Goal: Task Accomplishment & Management: Use online tool/utility

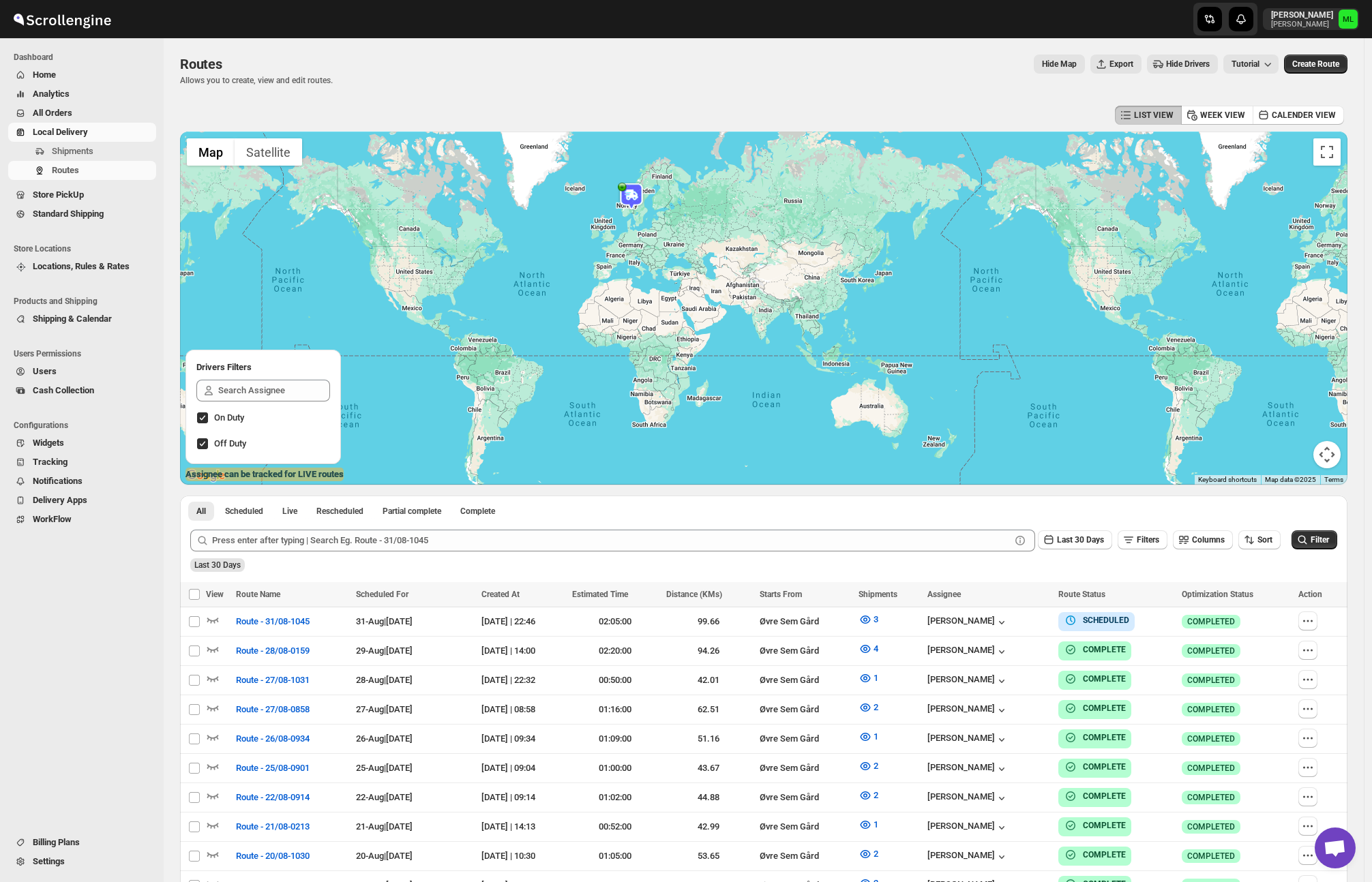
click at [73, 209] on span "Standard Shipping" at bounding box center [68, 213] width 71 height 10
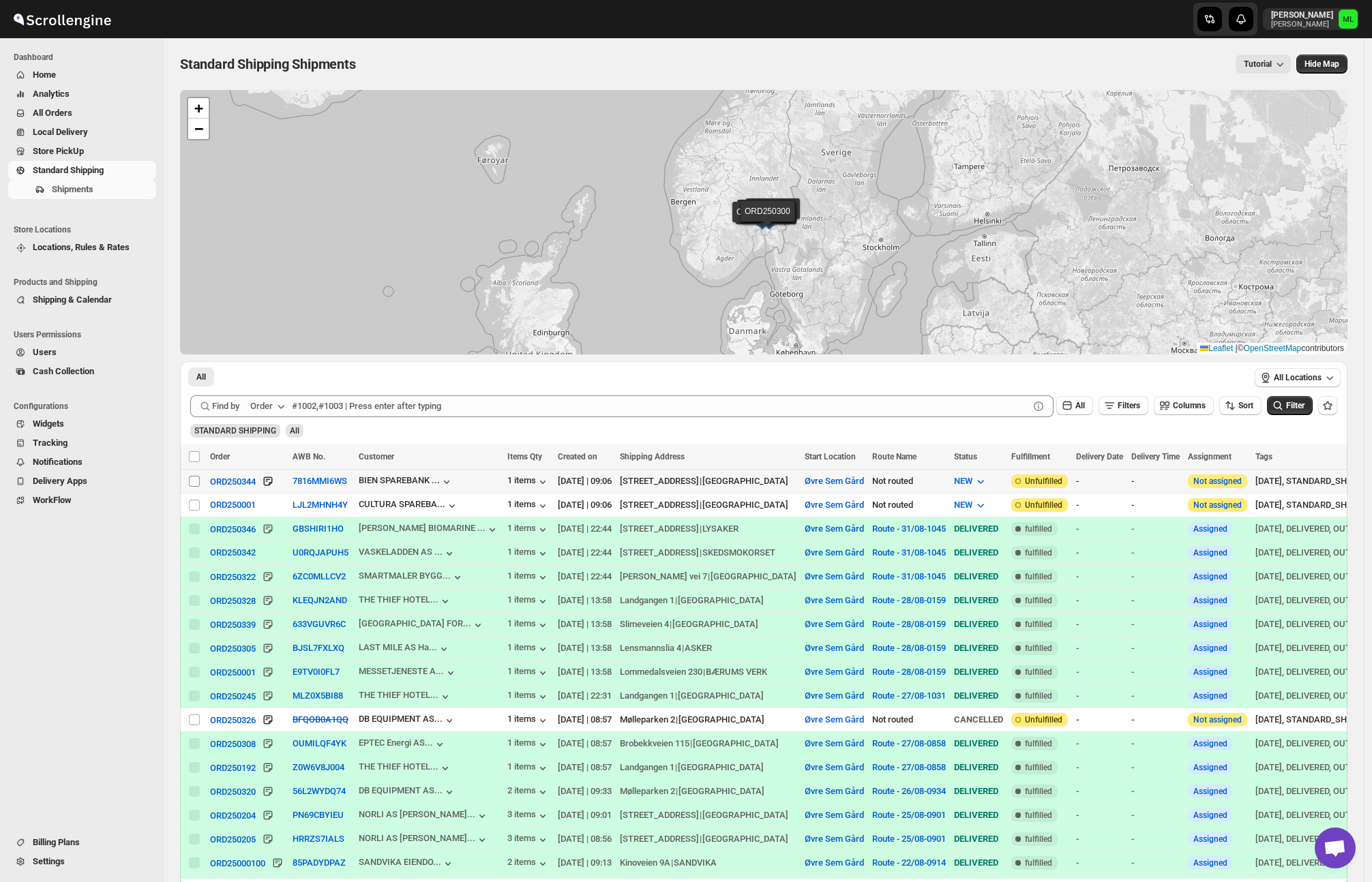
click at [199, 481] on input "Select shipment" at bounding box center [194, 481] width 11 height 11
checkbox input "true"
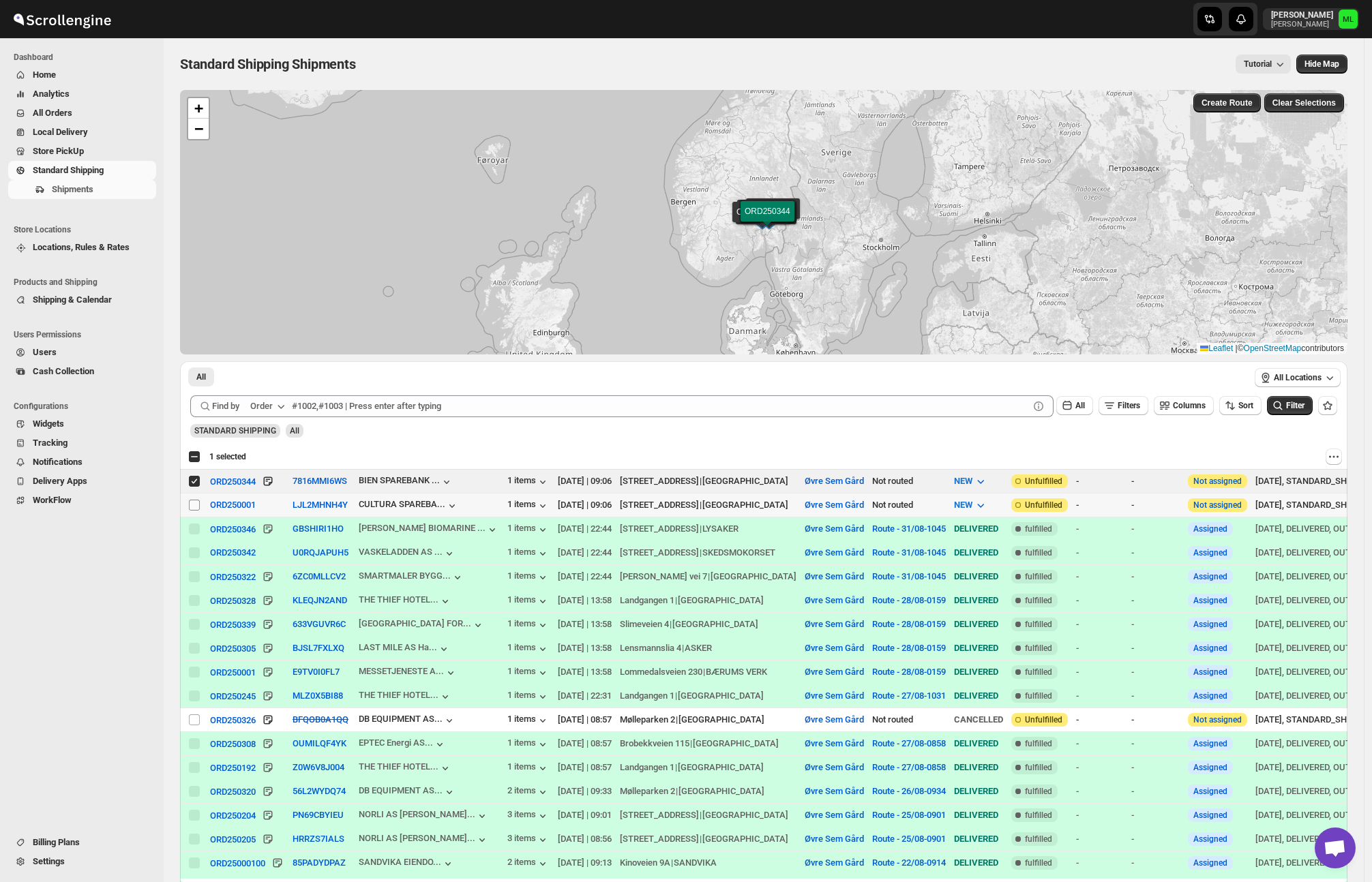
click at [195, 502] on input "Select shipment" at bounding box center [194, 505] width 11 height 11
checkbox input "true"
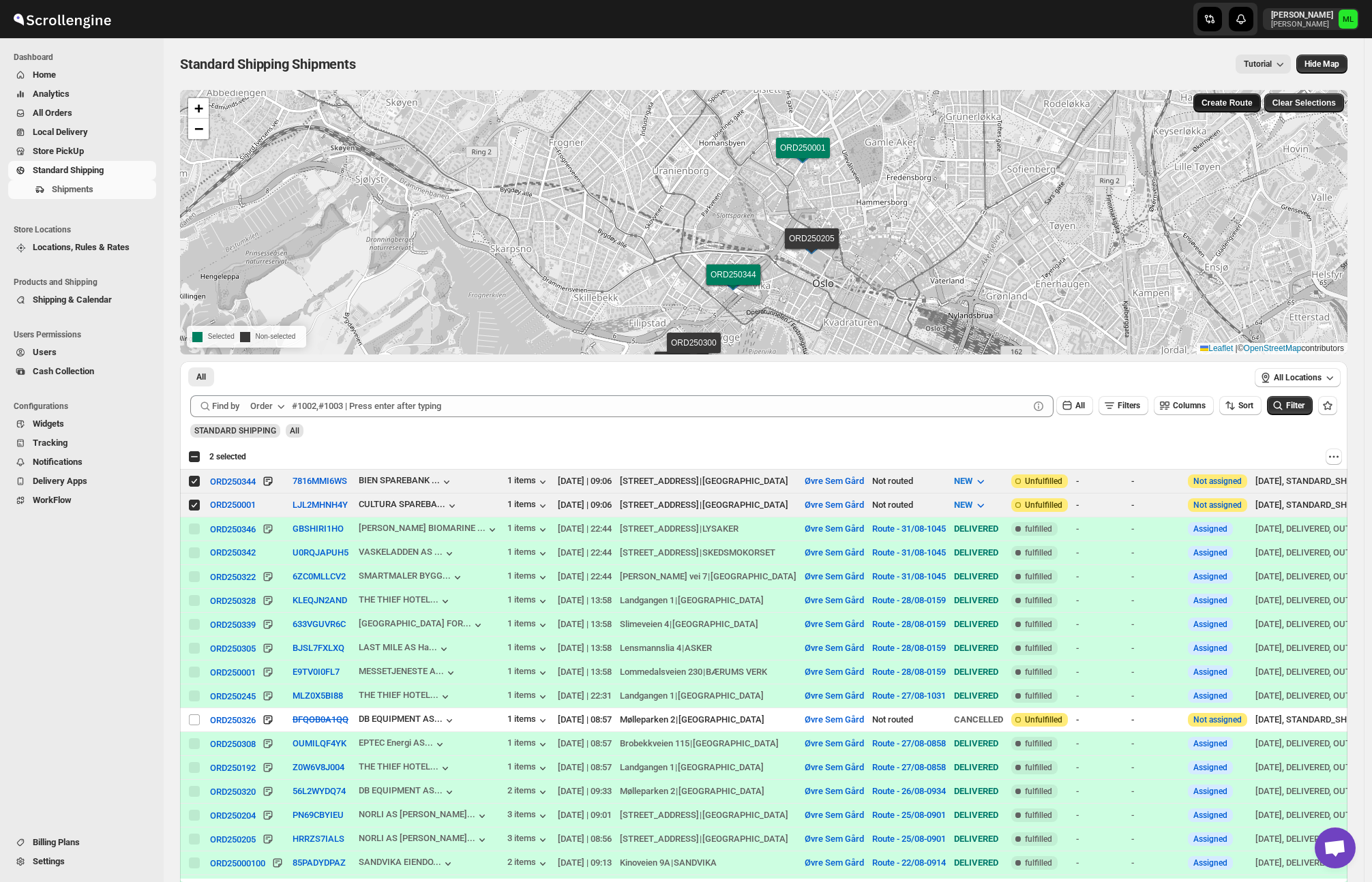
click at [1240, 101] on span "Create Route" at bounding box center [1227, 103] width 51 height 11
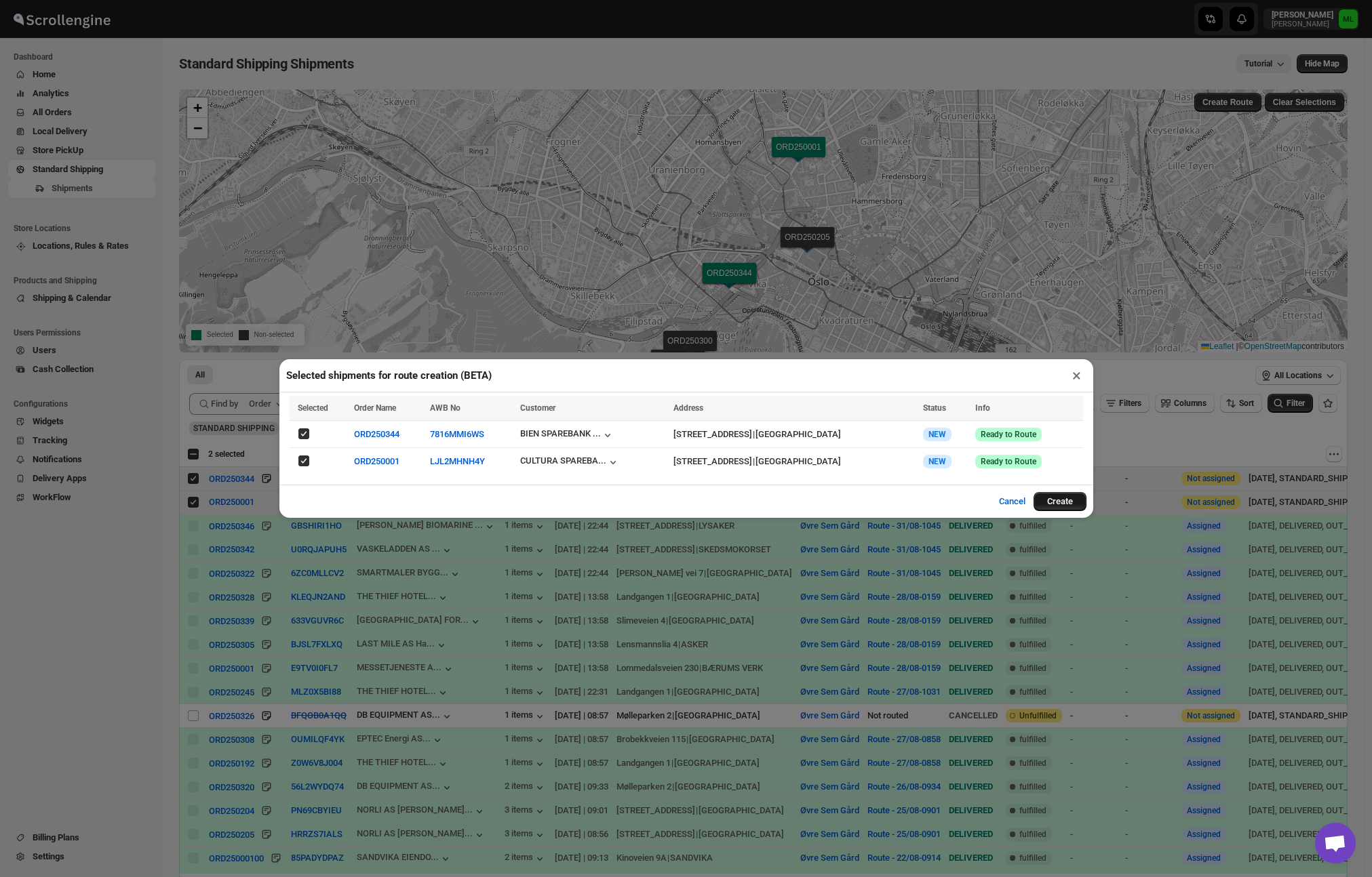
click at [1054, 501] on button "Create" at bounding box center [1059, 501] width 53 height 19
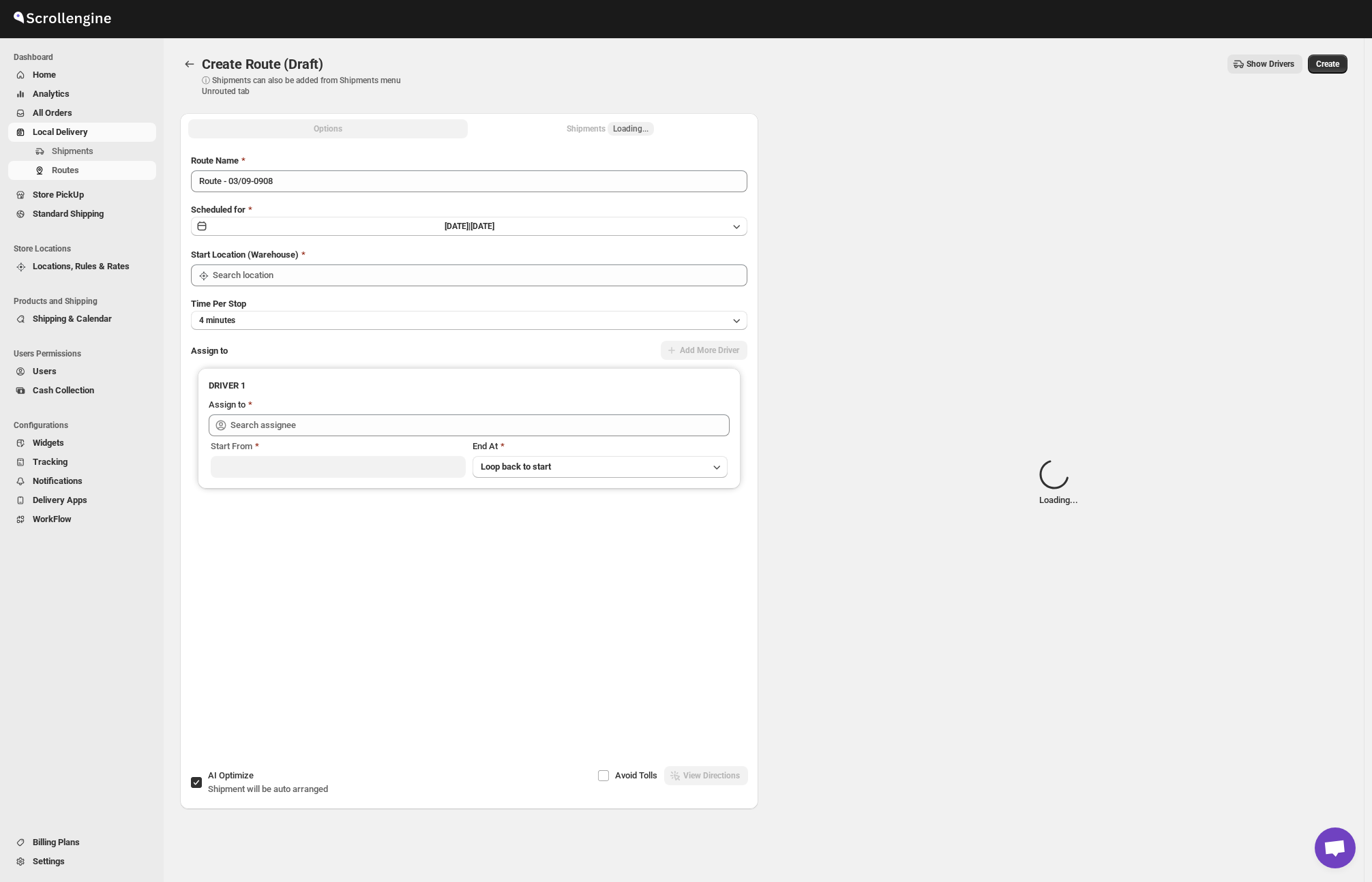
type input "Øvre Sem Gård"
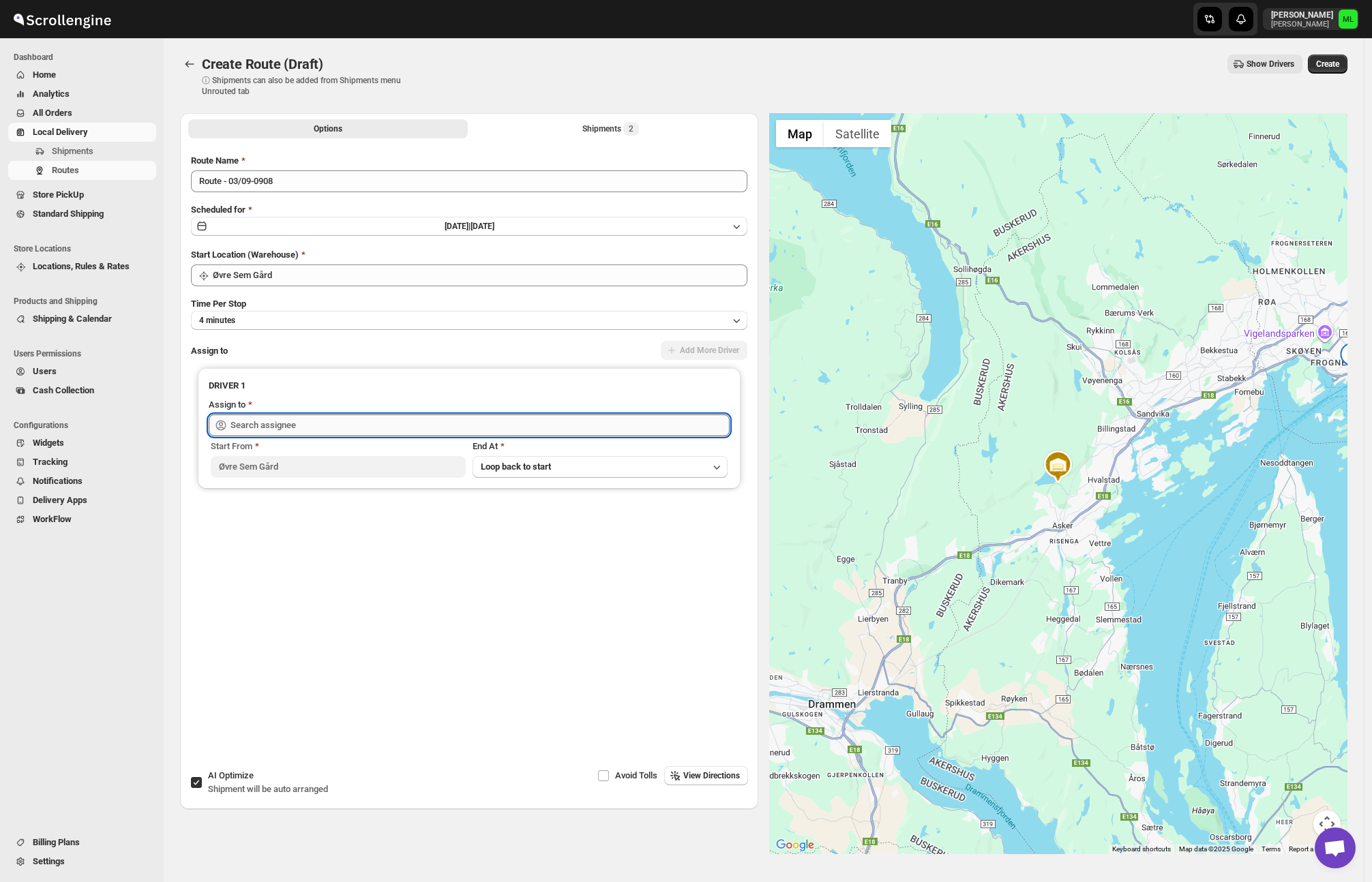
click at [496, 414] on input "text" at bounding box center [480, 425] width 500 height 22
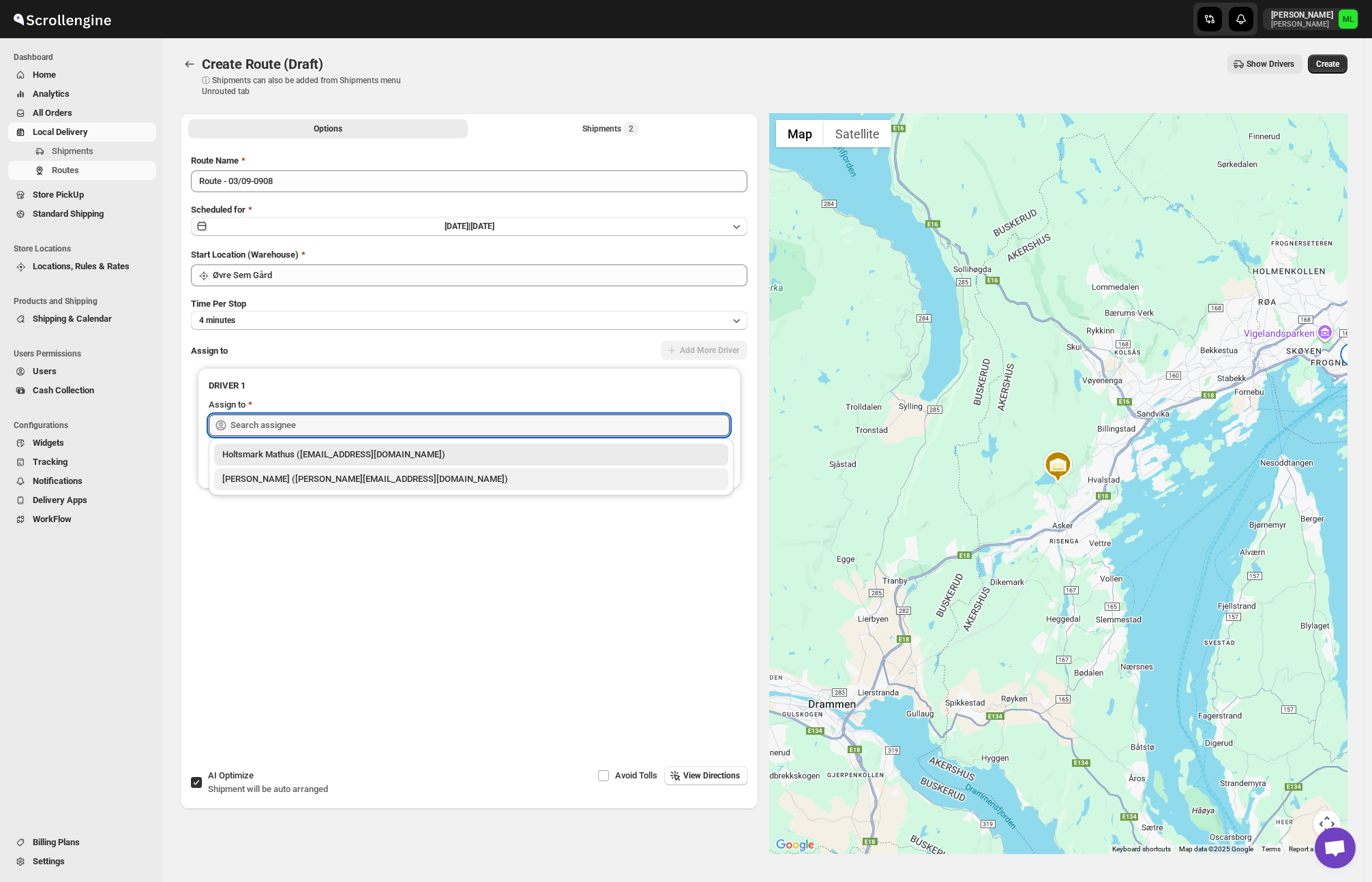
click at [487, 482] on div "[PERSON_NAME] ([PERSON_NAME][EMAIL_ADDRESS][DOMAIN_NAME])" at bounding box center [471, 479] width 498 height 14
type input "[PERSON_NAME] ([PERSON_NAME][EMAIL_ADDRESS][DOMAIN_NAME])"
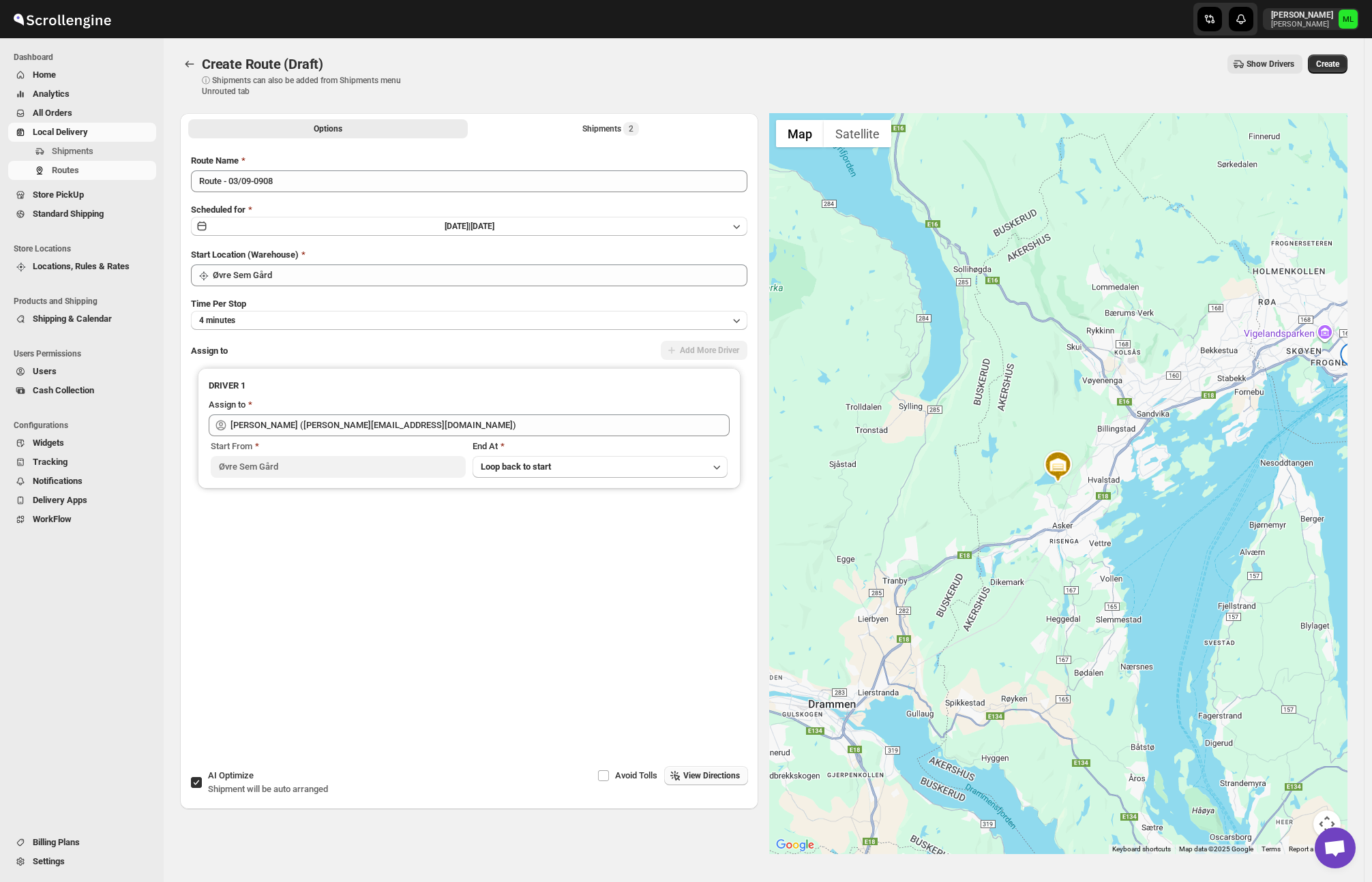
click at [723, 772] on span "View Directions" at bounding box center [712, 776] width 56 height 11
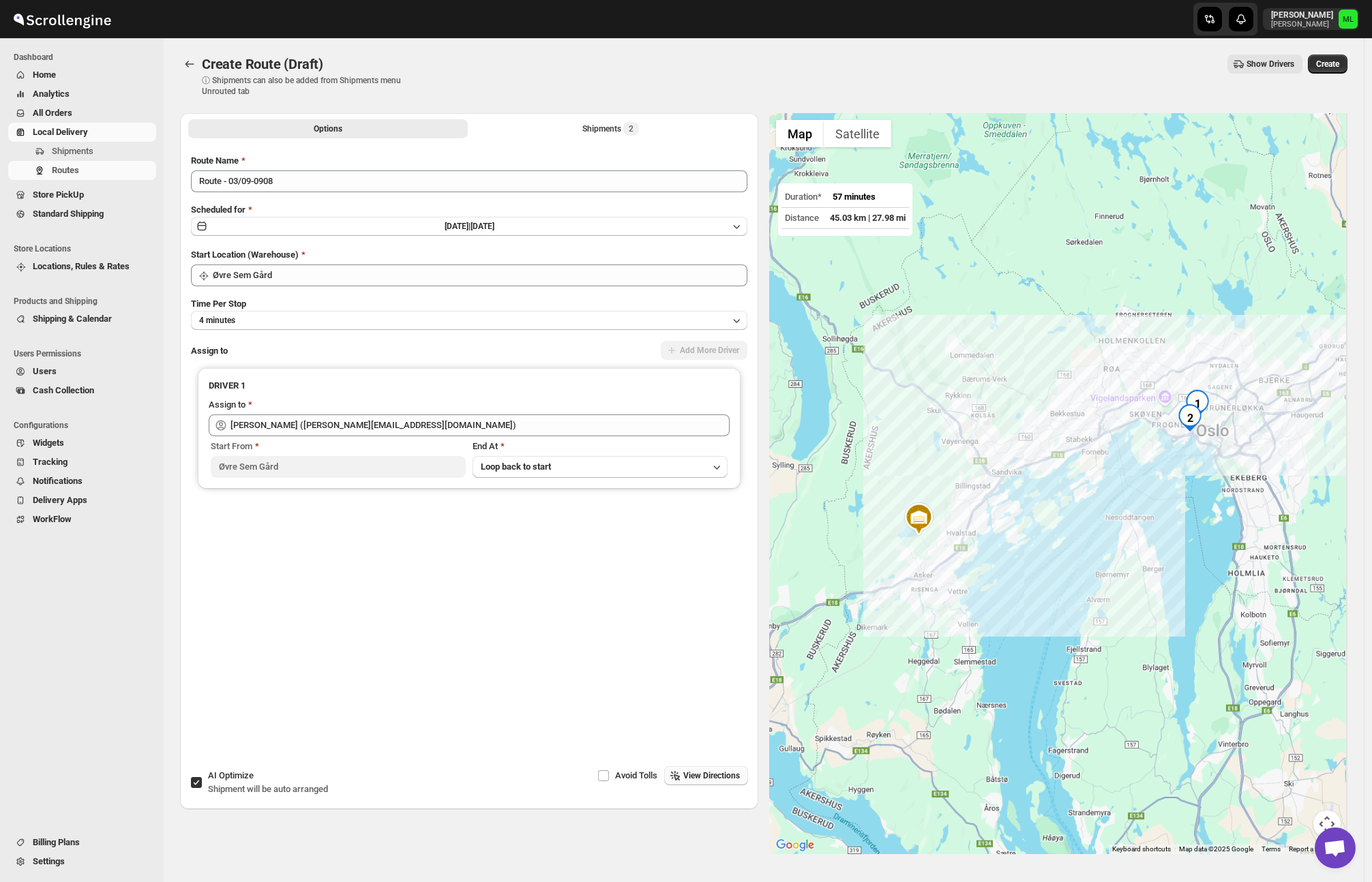
scroll to position [1, 0]
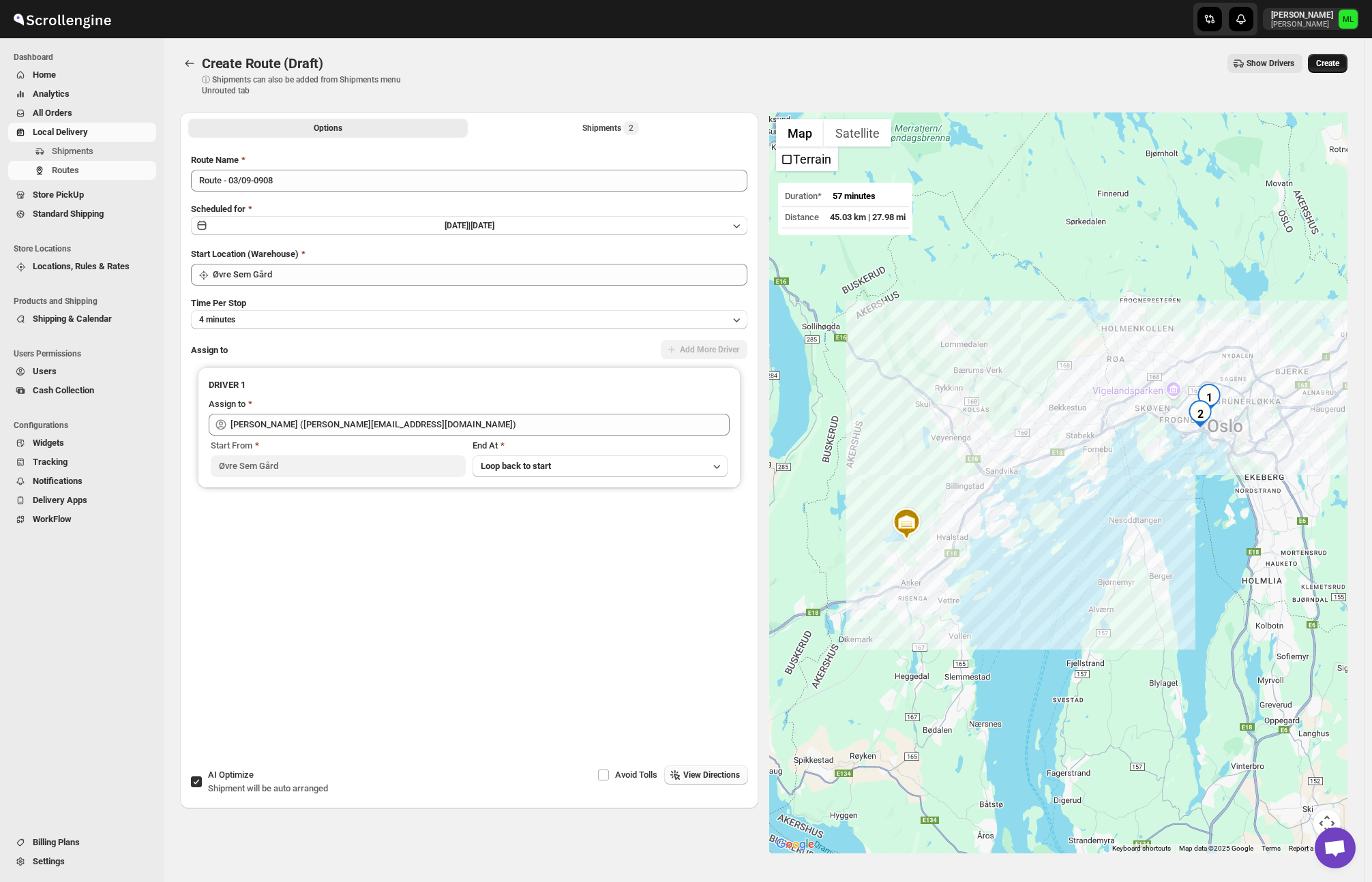
click at [1323, 63] on span "Create" at bounding box center [1328, 63] width 24 height 11
